Goal: Contribute content: Add original content to the website for others to see

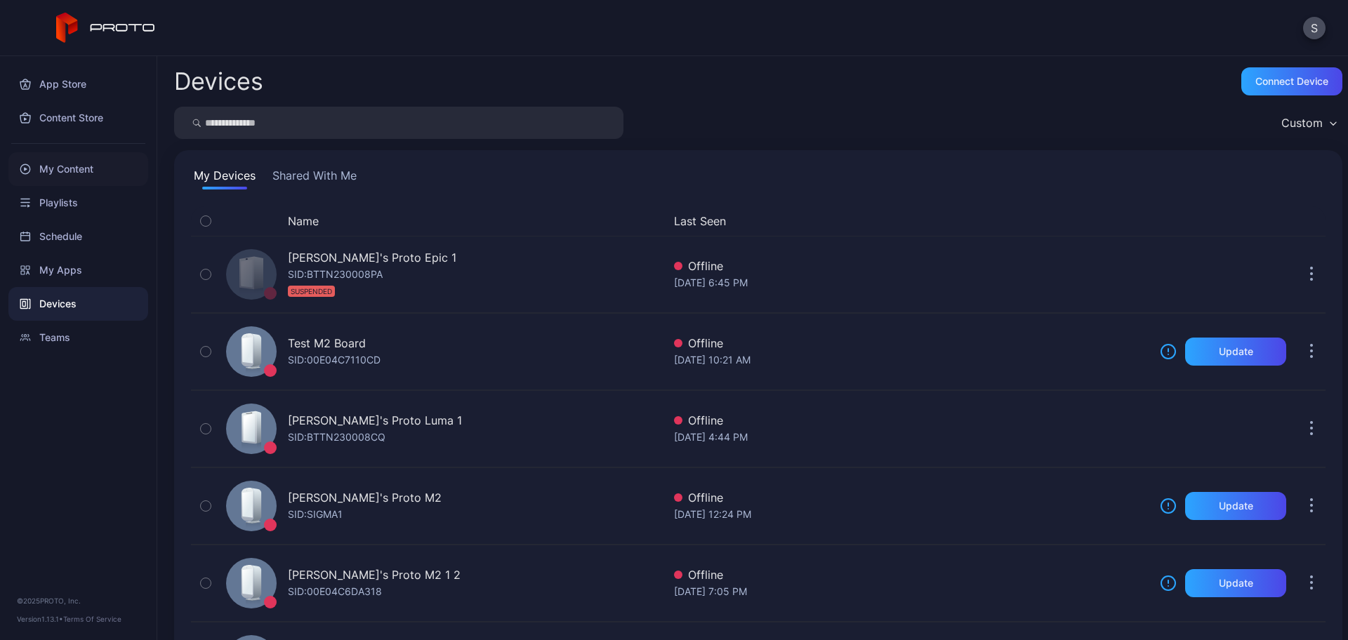
click at [72, 170] on div "My Content" at bounding box center [78, 169] width 140 height 34
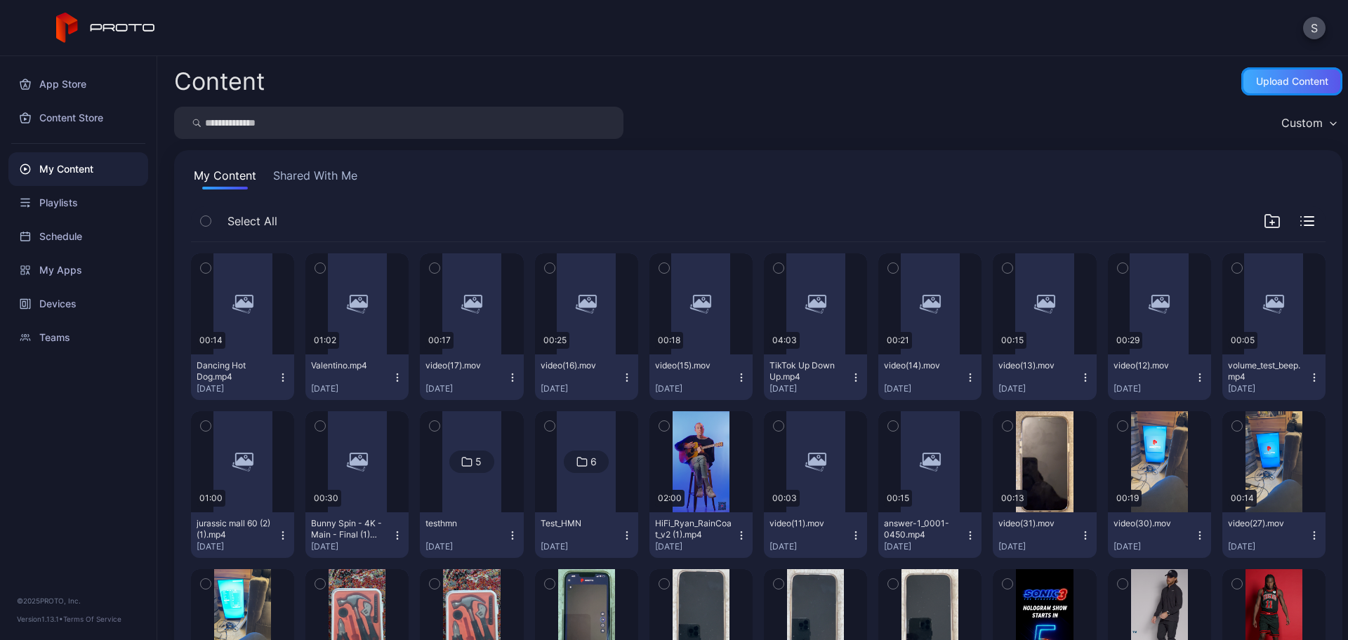
click at [1267, 80] on div "Upload Content" at bounding box center [1292, 81] width 72 height 11
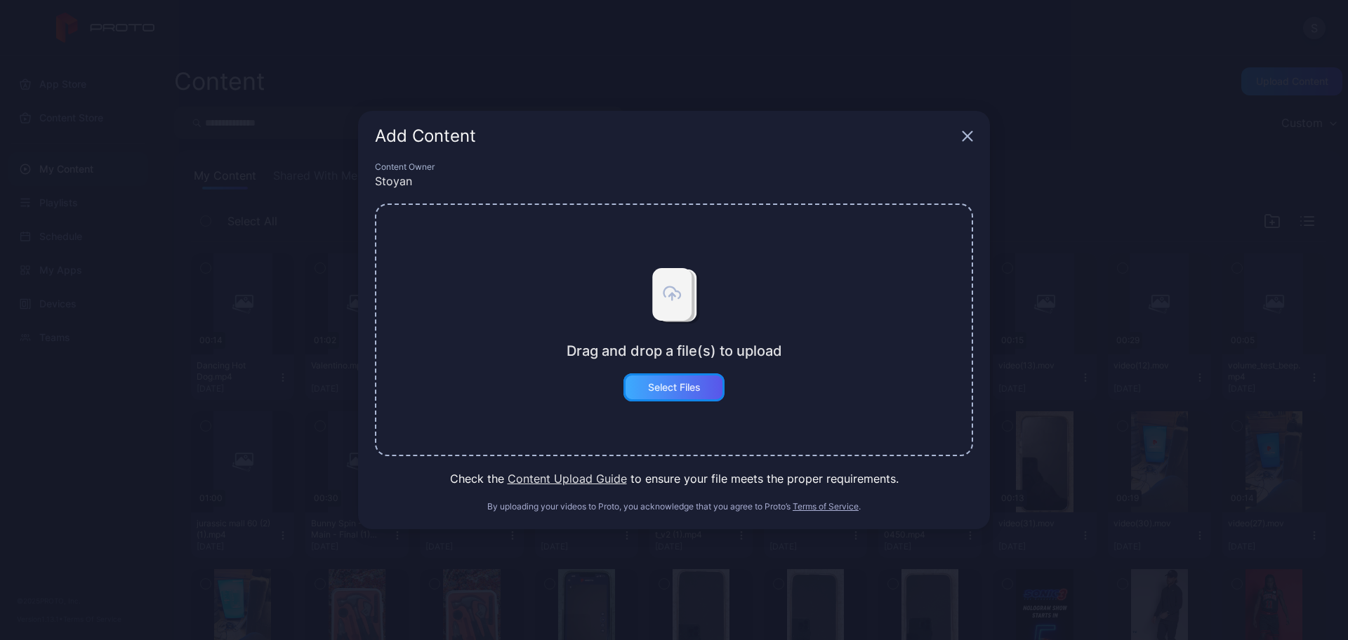
click at [683, 396] on div "Select Files" at bounding box center [674, 388] width 101 height 28
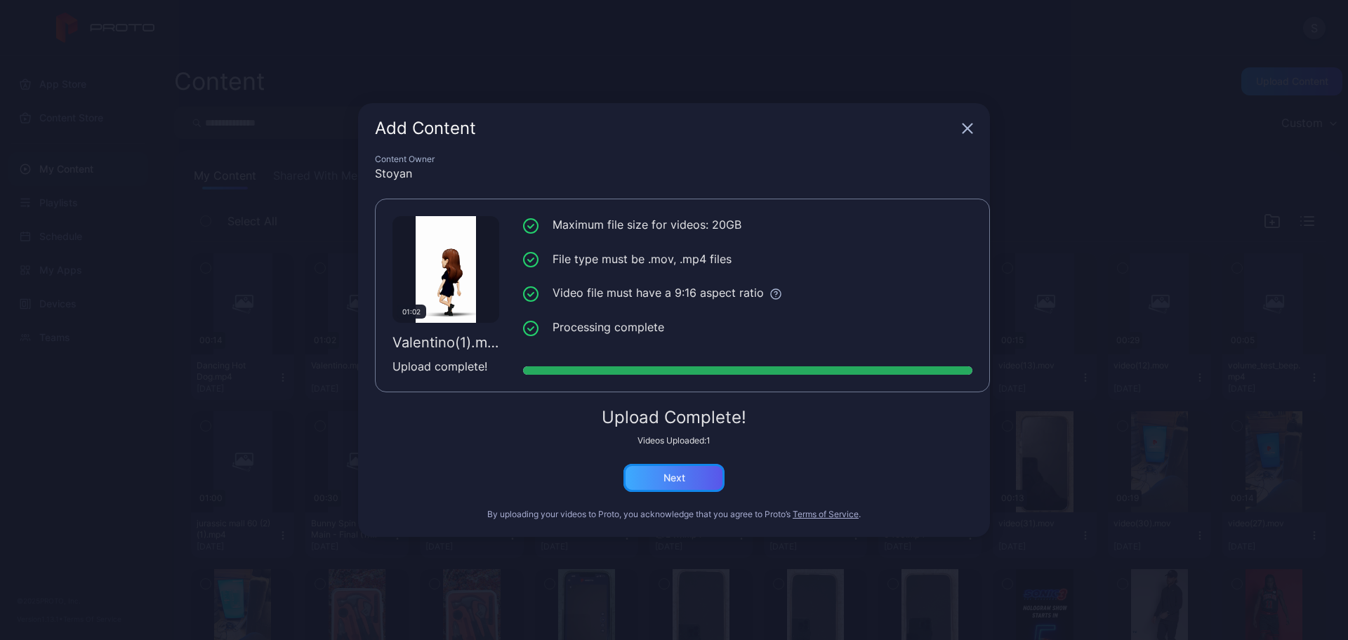
click at [678, 478] on div "Next" at bounding box center [675, 478] width 22 height 11
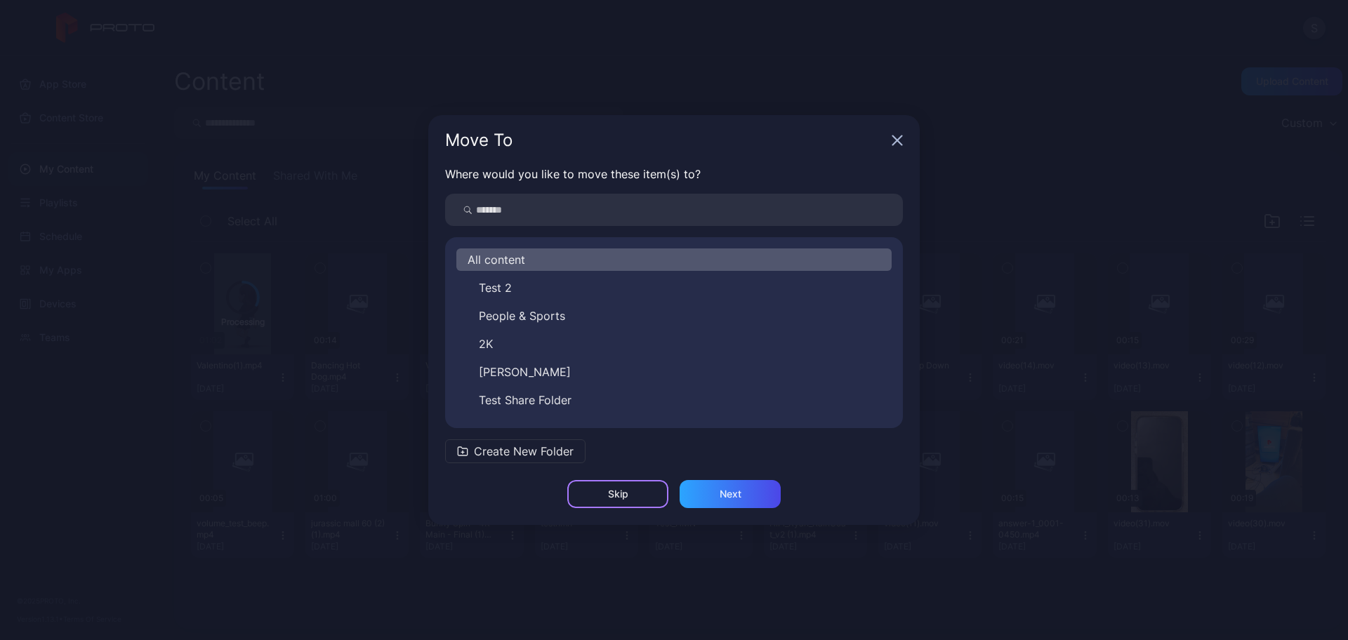
click at [618, 496] on div "Skip" at bounding box center [618, 494] width 20 height 11
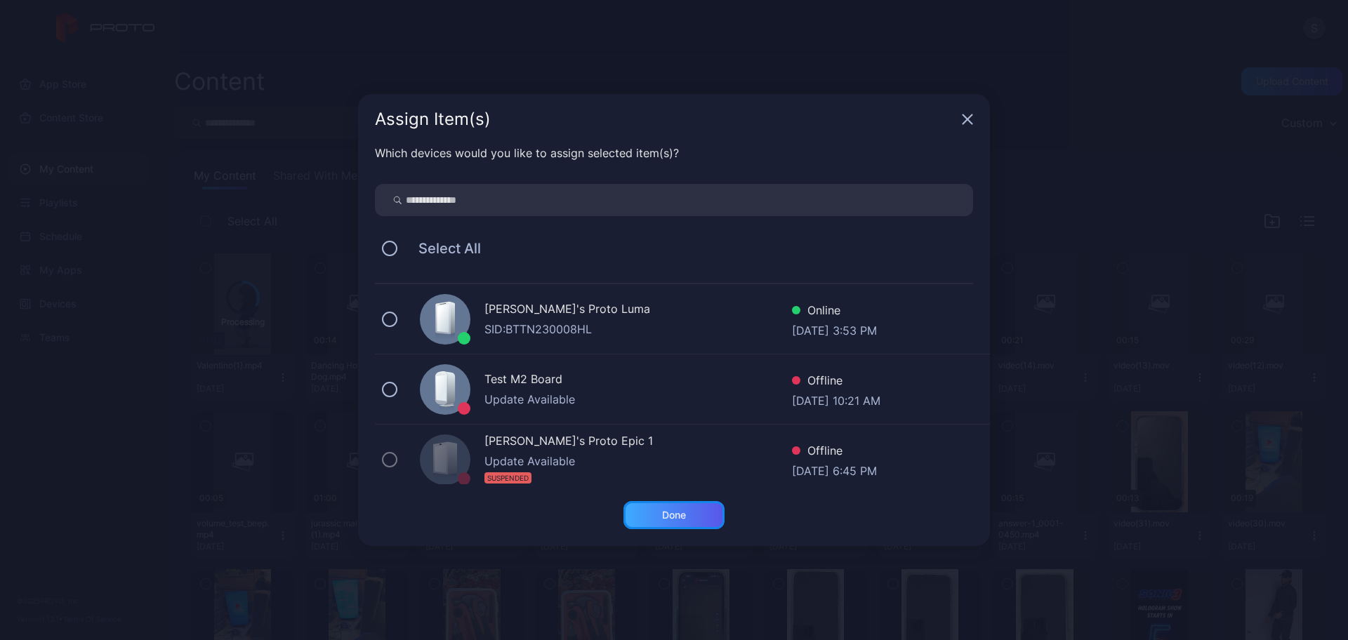
click at [688, 524] on div "Done" at bounding box center [674, 515] width 101 height 28
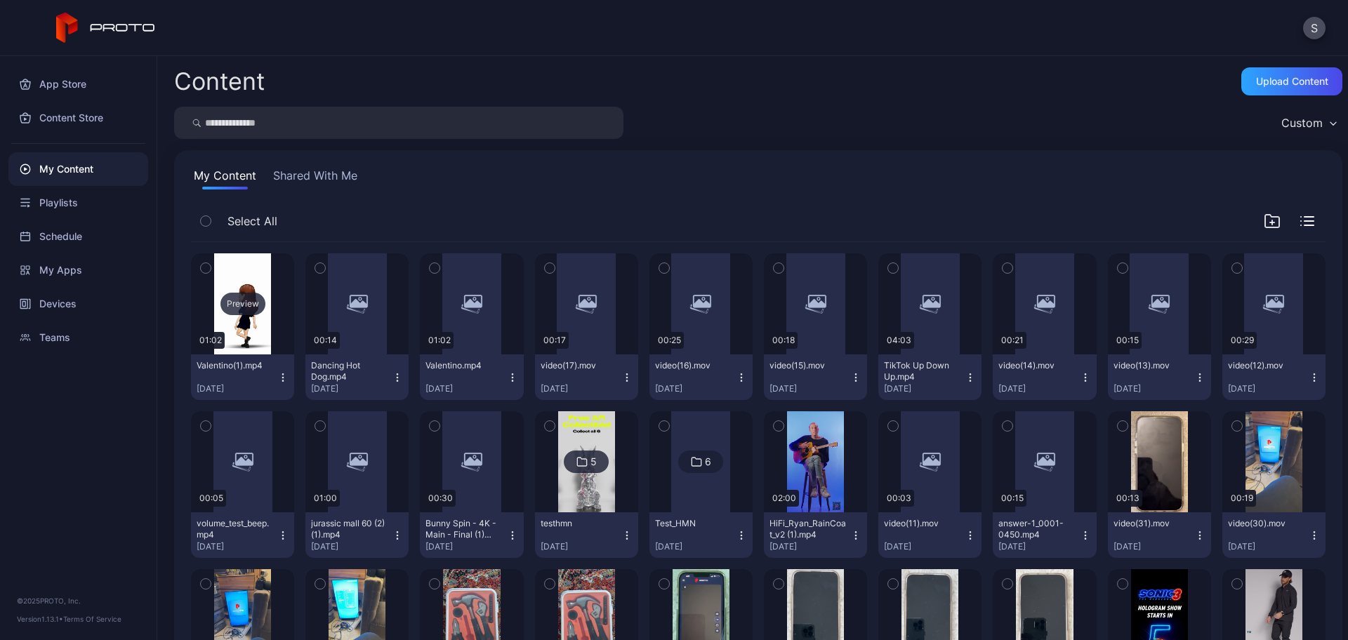
click at [235, 333] on div "Preview" at bounding box center [242, 304] width 103 height 101
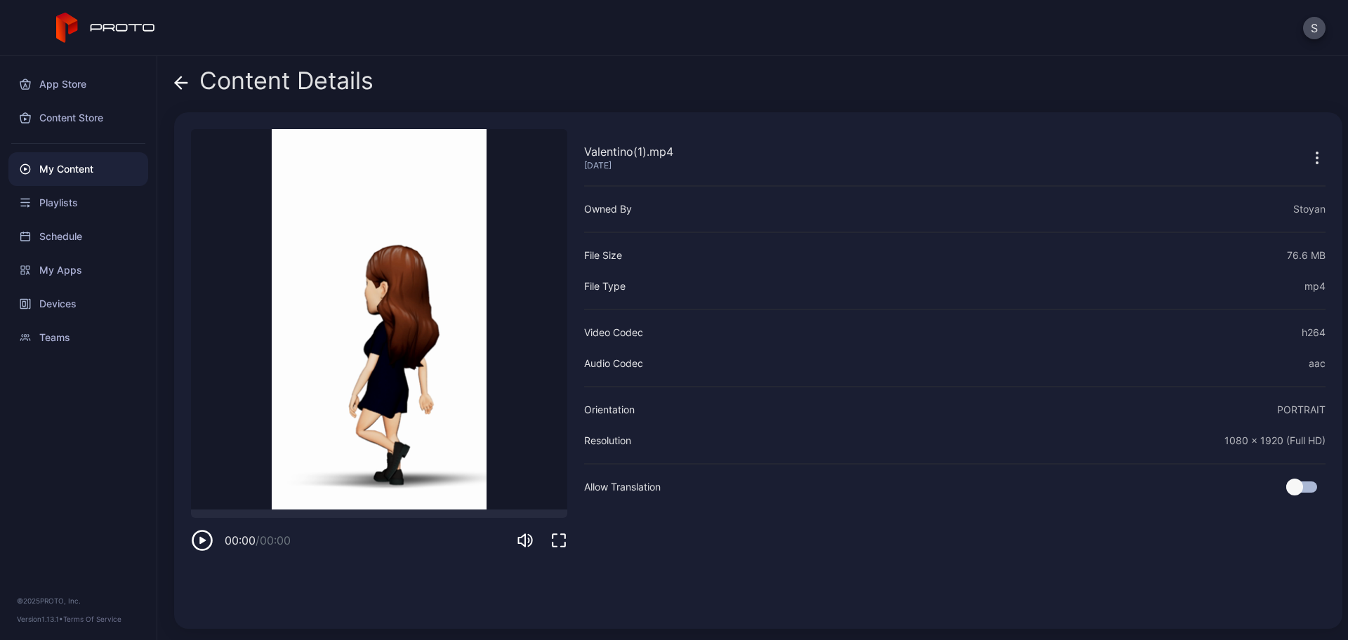
click at [185, 77] on icon at bounding box center [181, 83] width 14 height 14
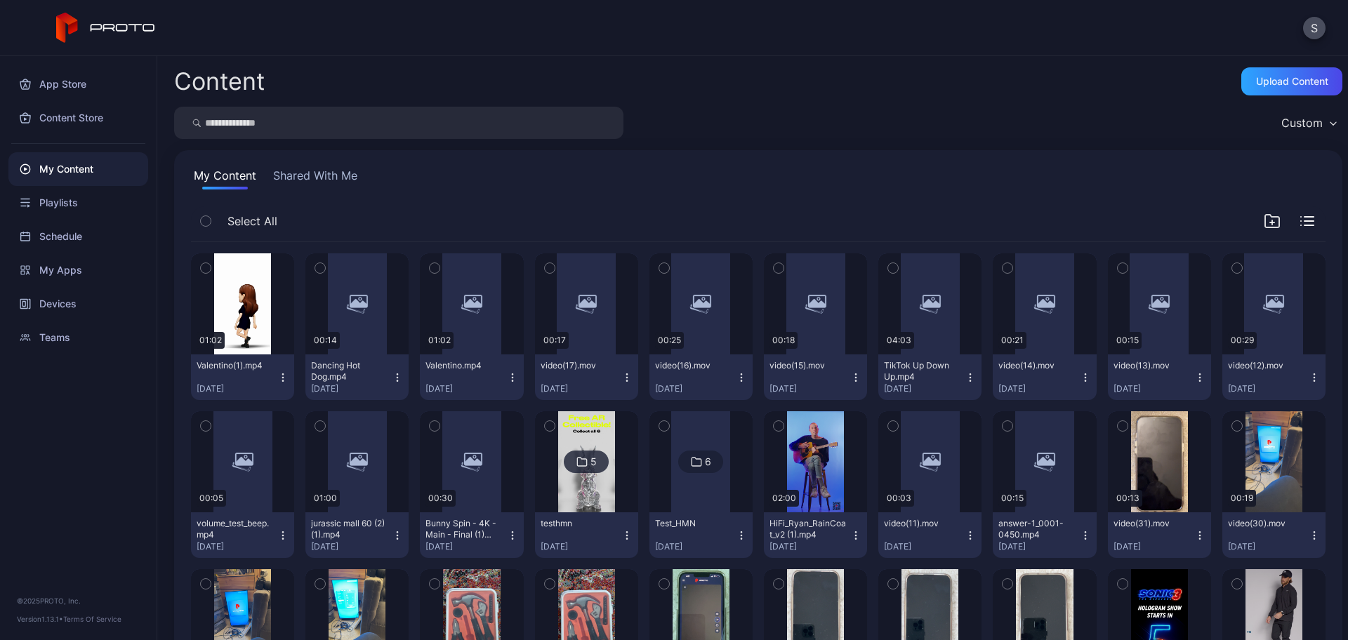
click at [285, 373] on icon "button" at bounding box center [282, 377] width 11 height 11
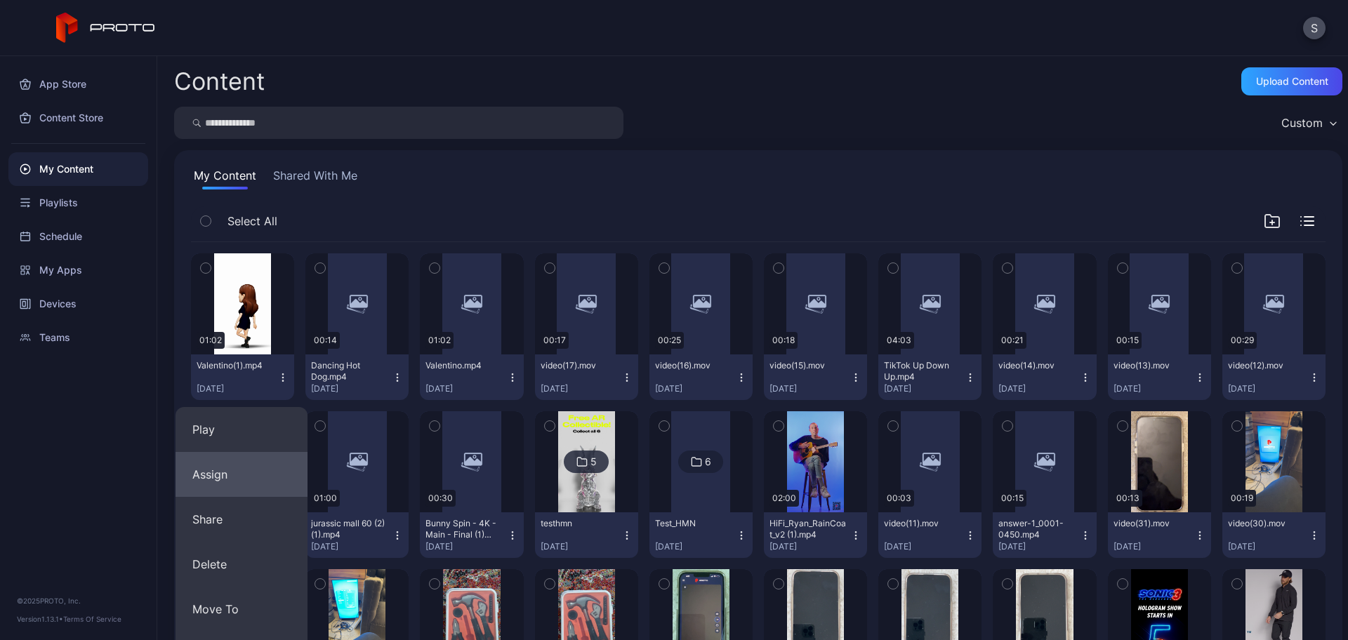
click at [256, 473] on button "Assign" at bounding box center [242, 474] width 132 height 45
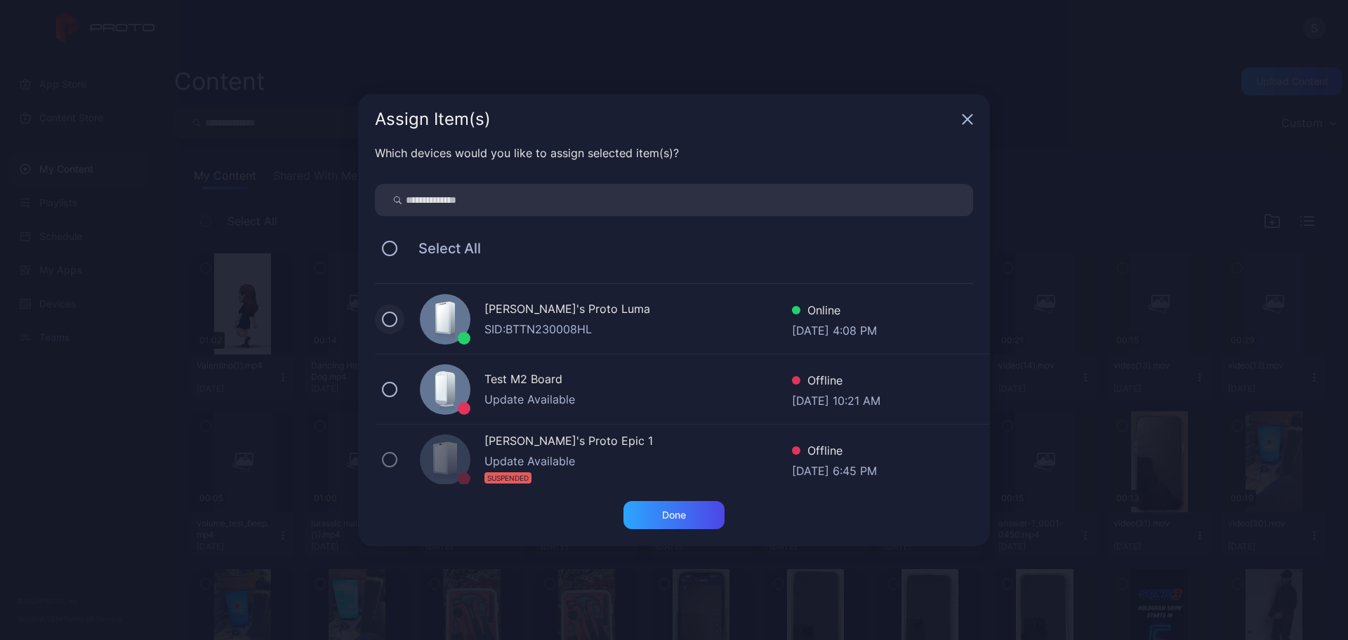
click at [387, 315] on button at bounding box center [389, 319] width 15 height 15
click at [678, 506] on div "Done" at bounding box center [674, 515] width 101 height 28
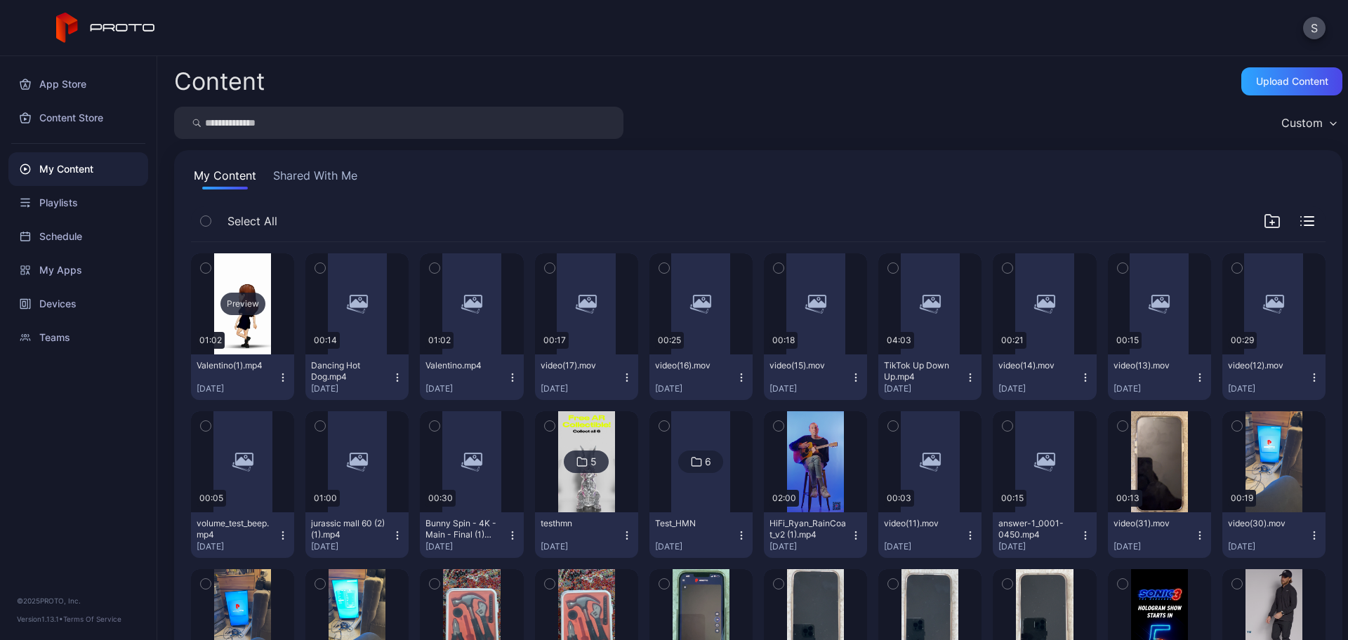
click at [235, 310] on div "Preview" at bounding box center [243, 304] width 45 height 22
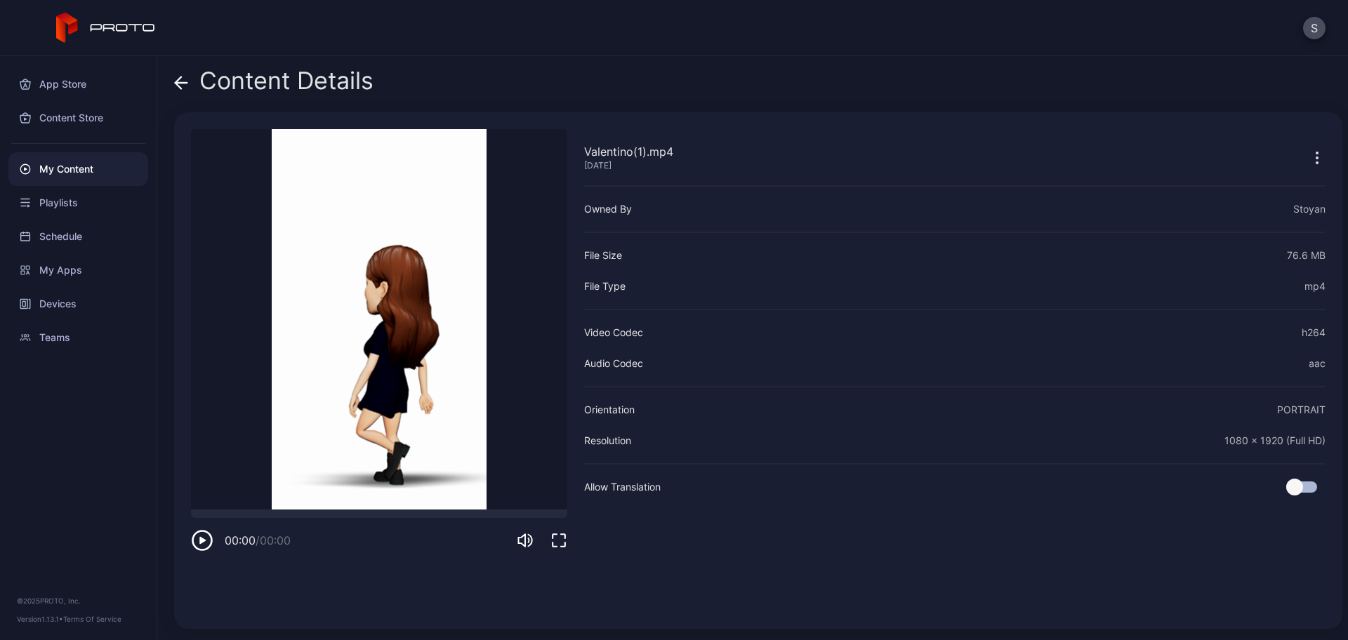
click at [178, 79] on icon at bounding box center [179, 83] width 6 height 12
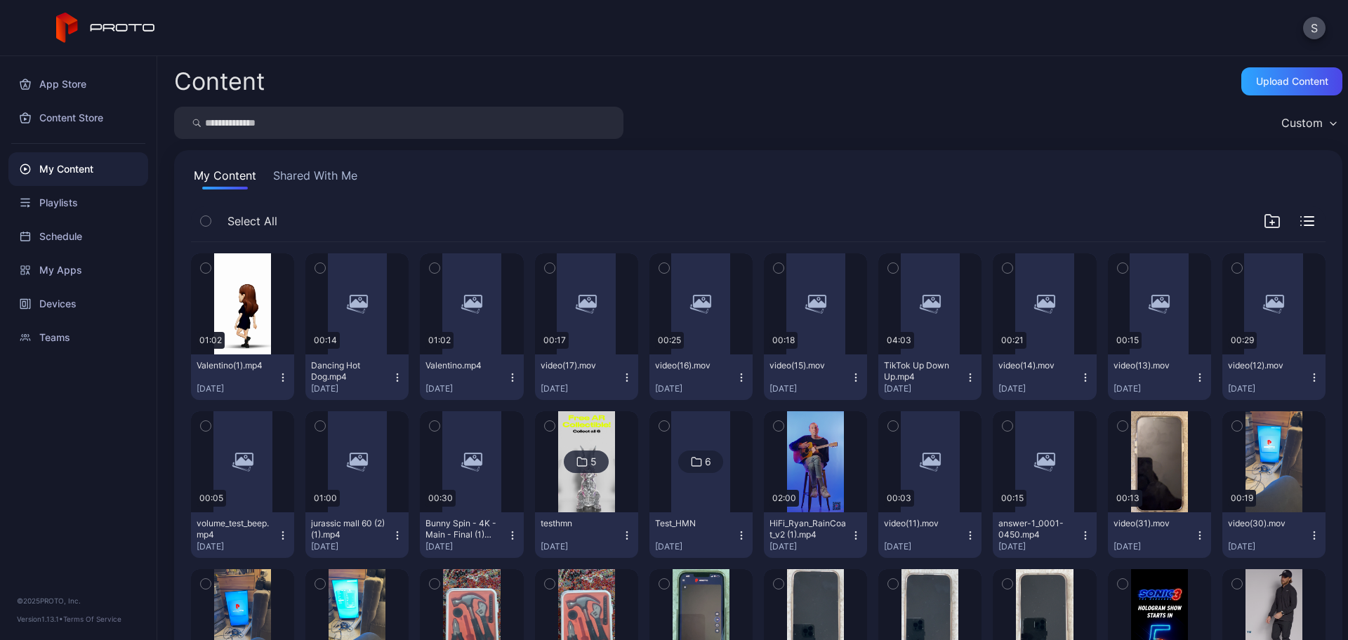
click at [344, 182] on button "Shared With Me" at bounding box center [315, 178] width 90 height 22
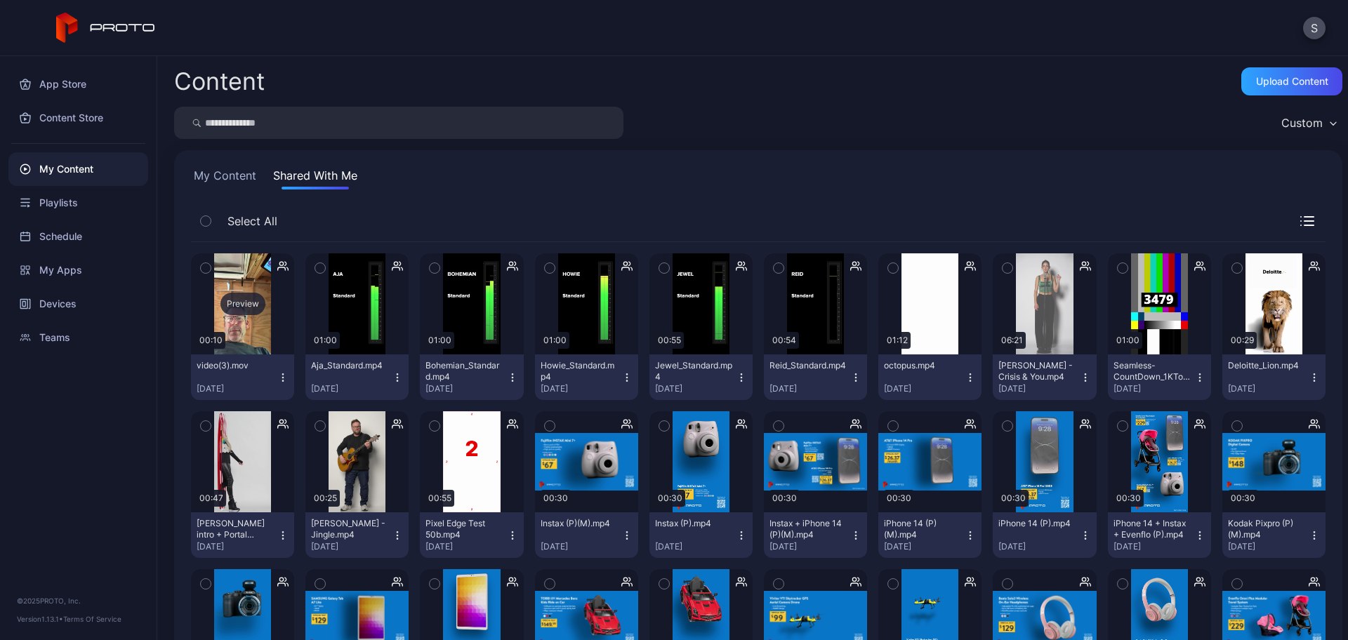
click at [225, 324] on div "Preview" at bounding box center [242, 304] width 103 height 101
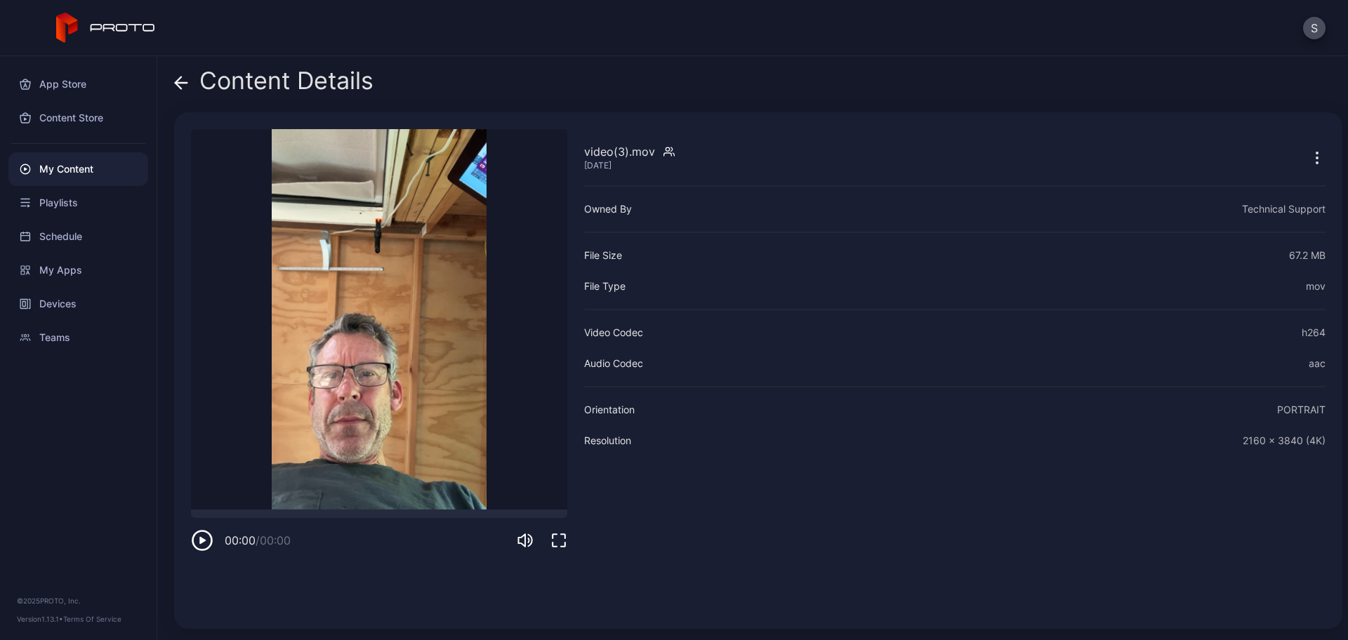
click at [188, 82] on div "Content Details" at bounding box center [273, 84] width 199 height 34
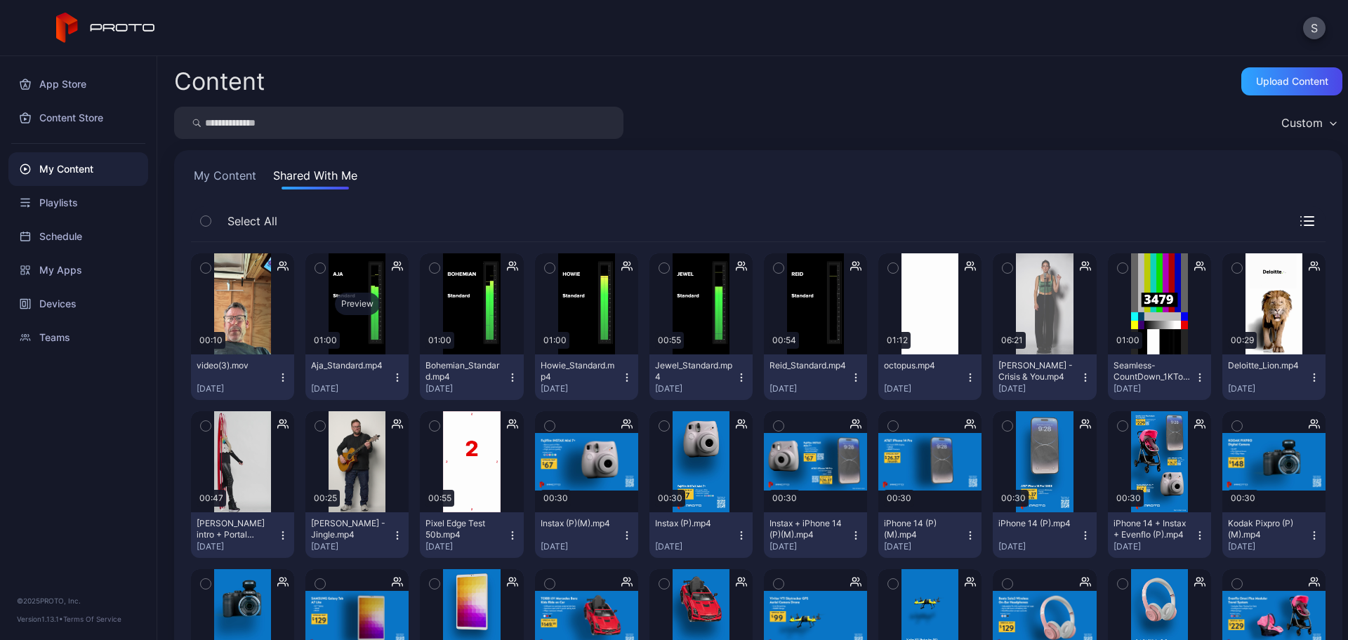
click at [362, 325] on div "Preview" at bounding box center [356, 304] width 103 height 101
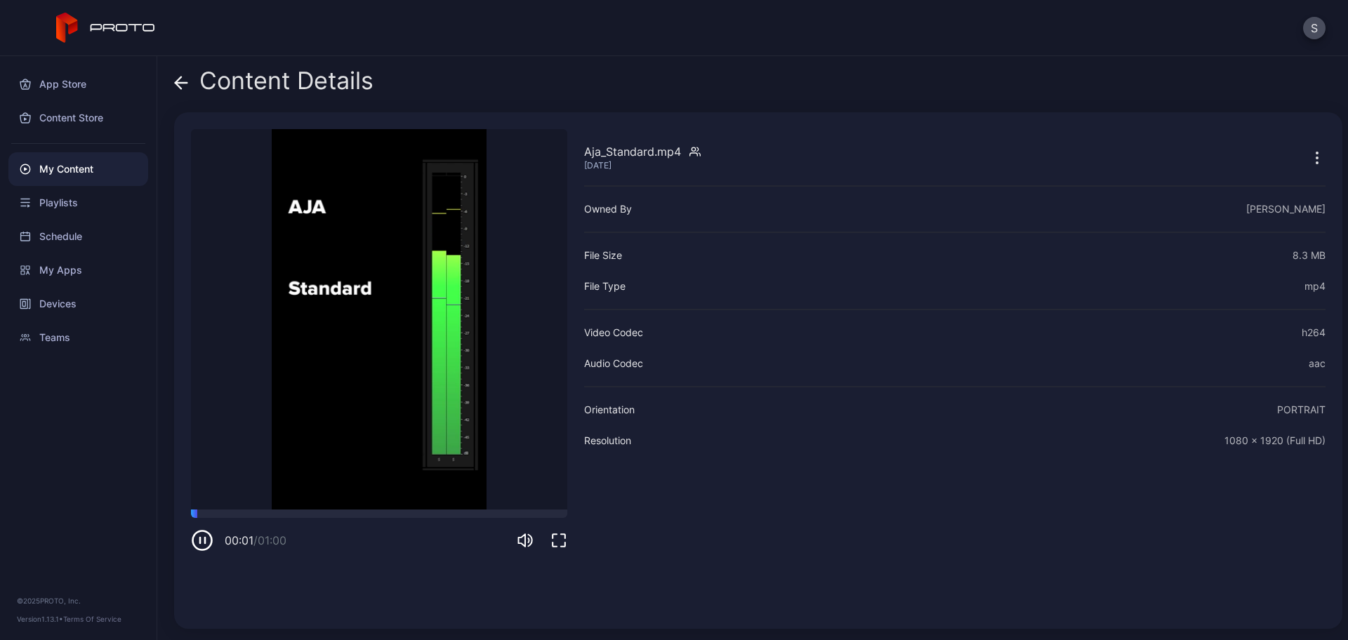
click at [178, 88] on icon at bounding box center [181, 83] width 14 height 14
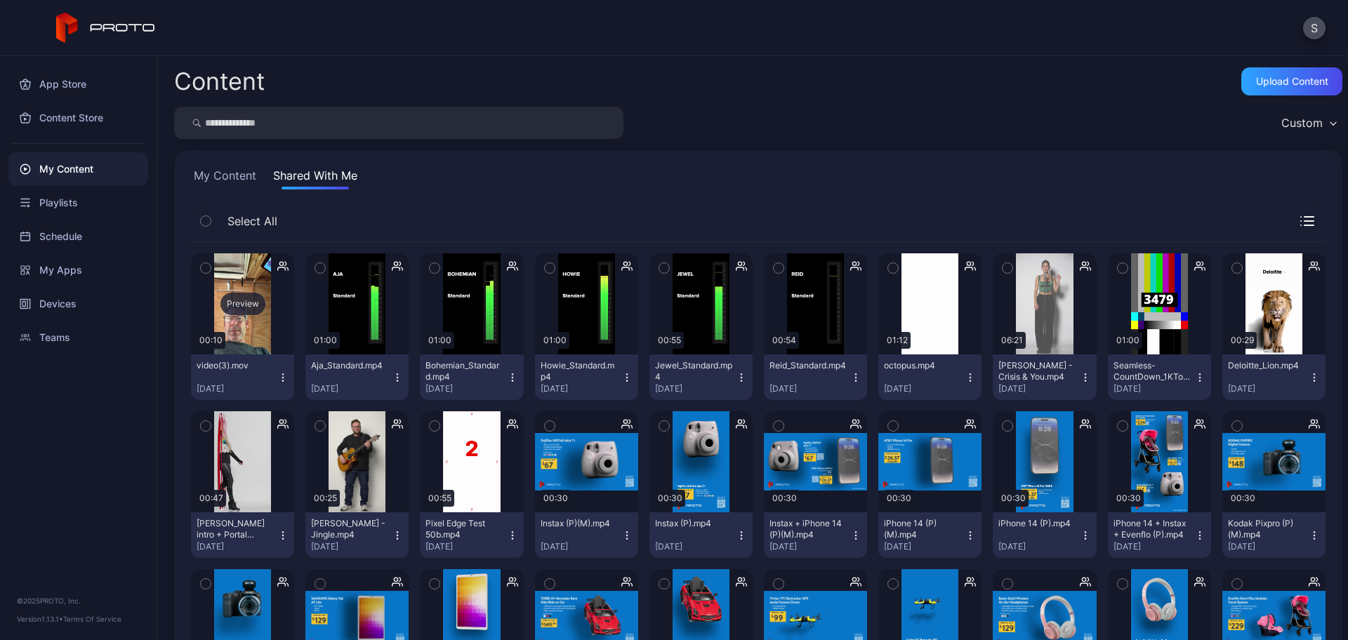
click at [239, 304] on div "Preview" at bounding box center [243, 304] width 45 height 22
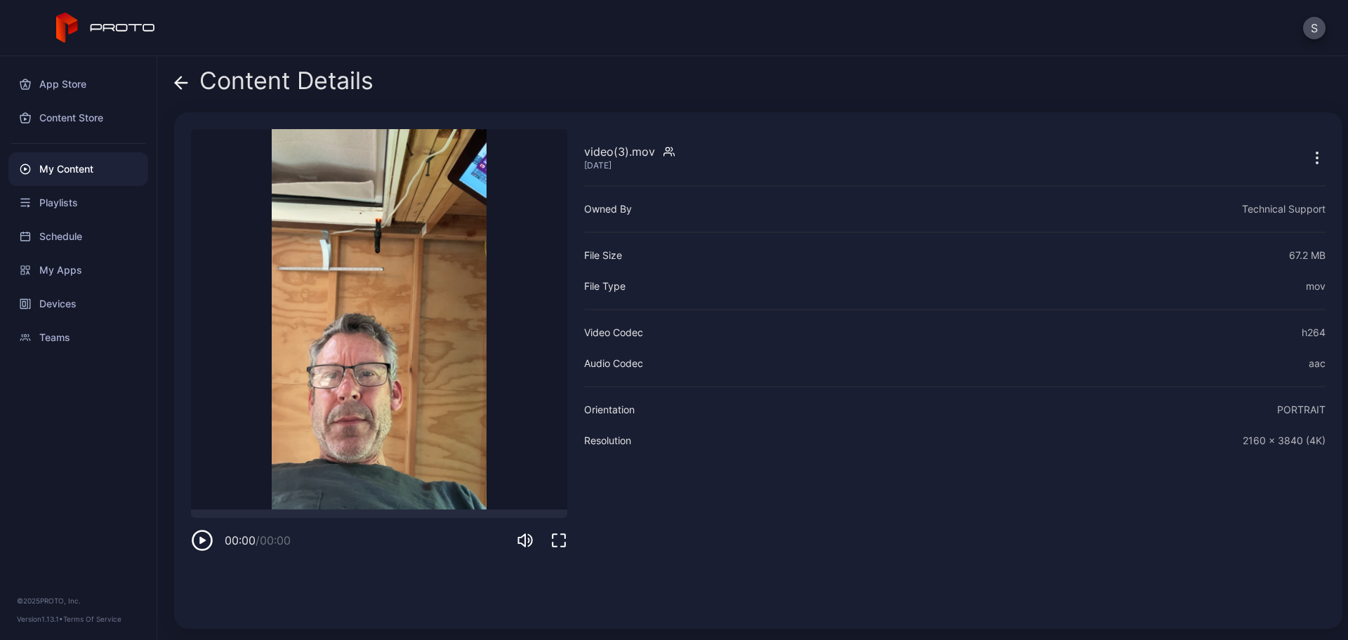
click at [363, 357] on video "Sorry, your browser doesn‘t support embedded videos" at bounding box center [379, 319] width 376 height 381
click at [182, 86] on icon at bounding box center [181, 83] width 14 height 14
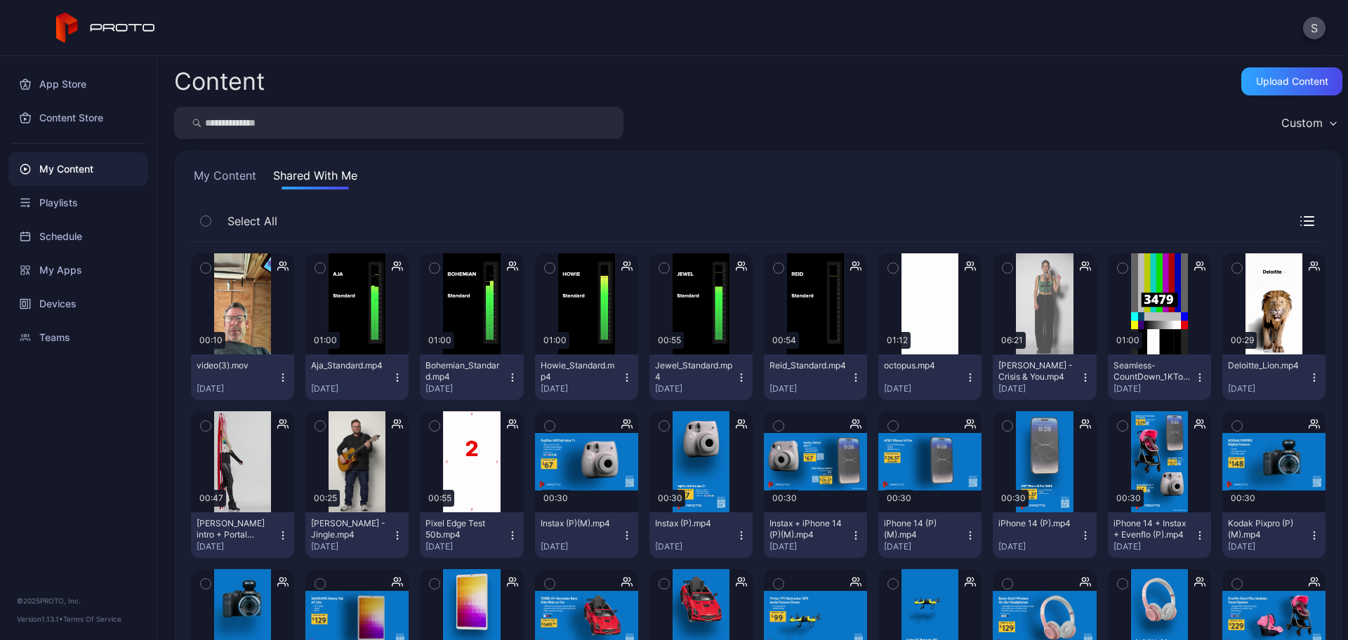
click at [219, 178] on button "My Content" at bounding box center [225, 178] width 68 height 22
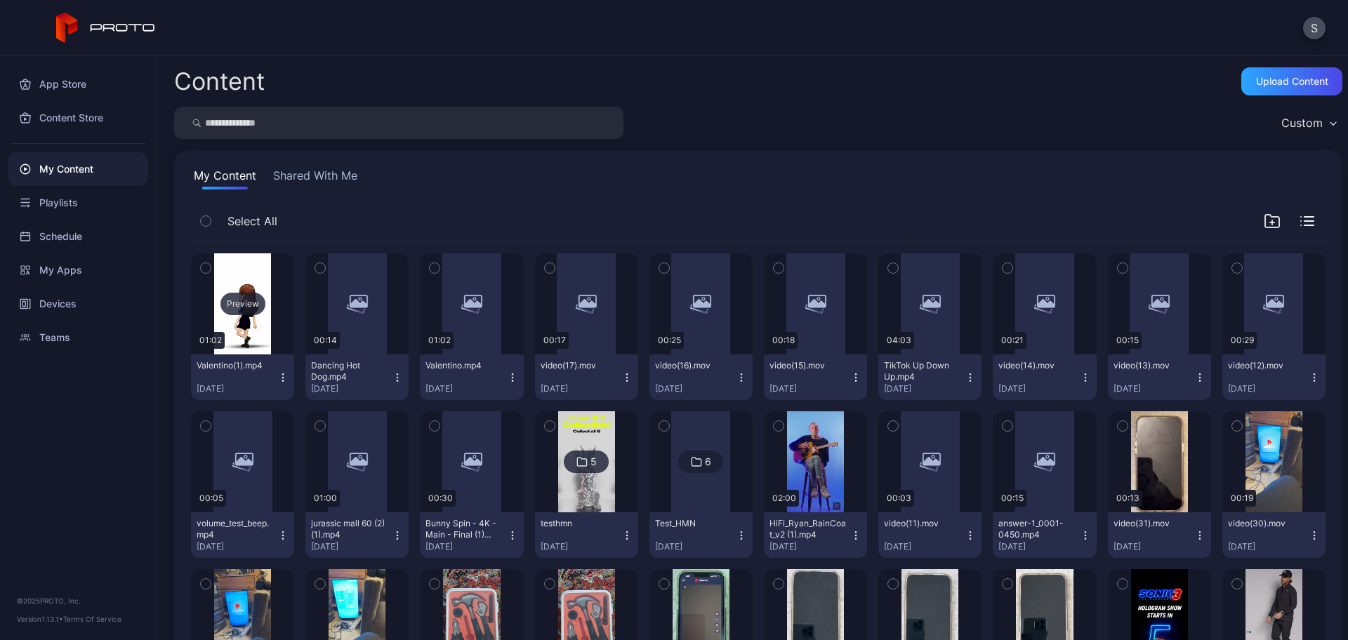
click at [259, 322] on div "Preview" at bounding box center [242, 304] width 103 height 101
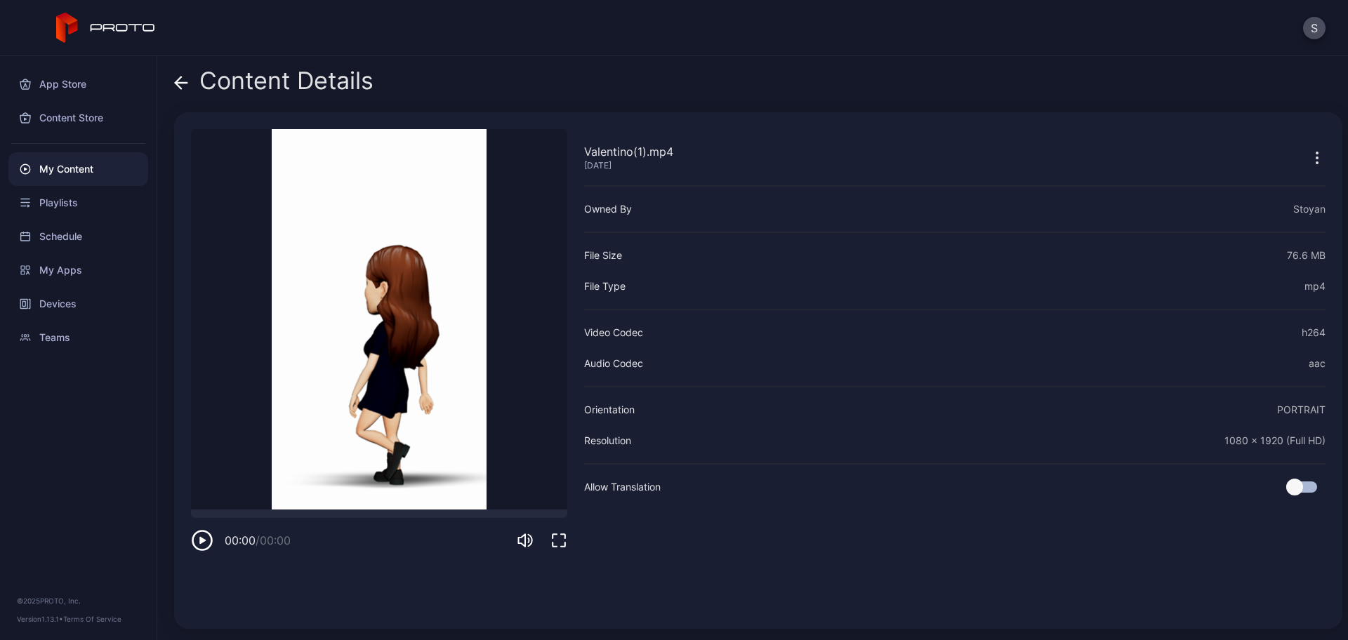
click at [178, 79] on icon at bounding box center [179, 83] width 6 height 12
